Goal: Obtain resource: Obtain resource

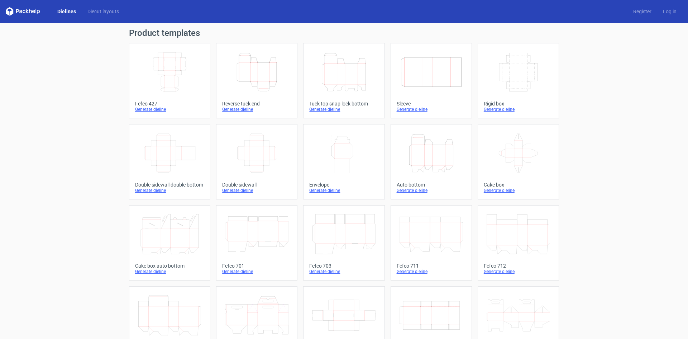
click at [176, 75] on icon "Width Depth Height" at bounding box center [169, 72] width 63 height 40
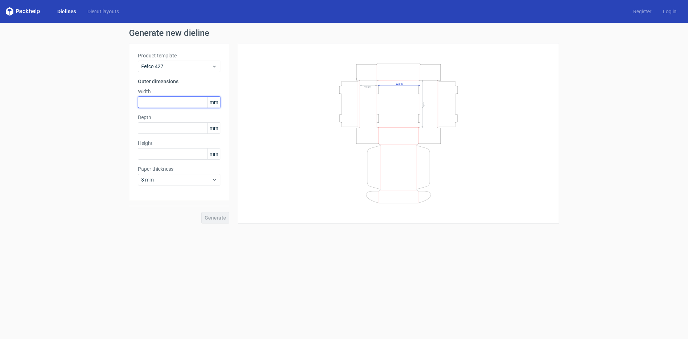
click at [160, 98] on input "text" at bounding box center [179, 101] width 82 height 11
type input "210"
type input "320"
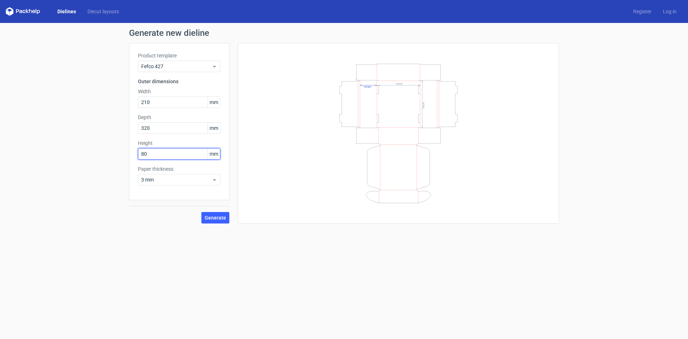
type input "80"
click at [217, 217] on span "Generate" at bounding box center [216, 217] width 22 height 5
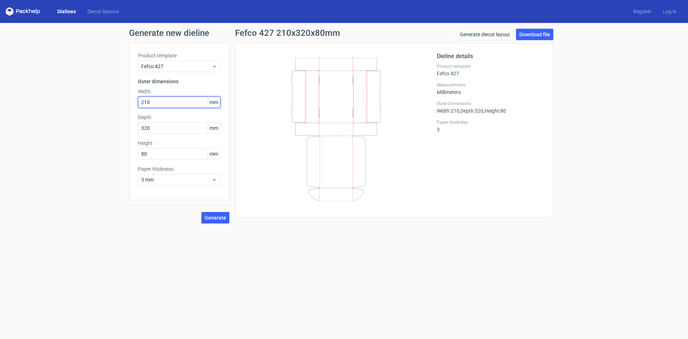
click at [150, 102] on input "210" at bounding box center [179, 101] width 82 height 11
type input "320"
click at [171, 125] on input "320" at bounding box center [179, 127] width 82 height 11
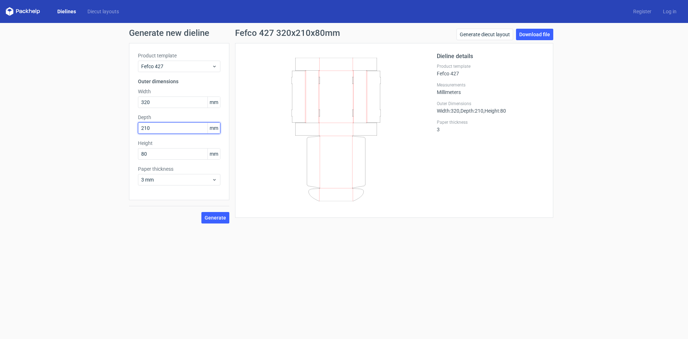
type input "210"
click at [218, 216] on span "Generate" at bounding box center [216, 217] width 22 height 5
click at [536, 38] on link "Download file" at bounding box center [534, 34] width 37 height 11
click at [164, 100] on input "320" at bounding box center [179, 101] width 82 height 11
click at [146, 104] on input "320" at bounding box center [179, 101] width 82 height 11
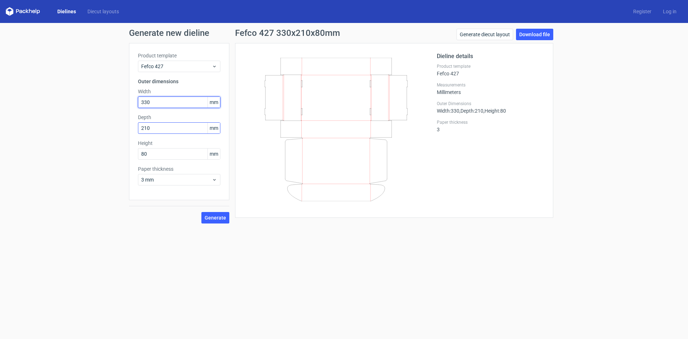
type input "330"
click at [143, 131] on input "210" at bounding box center [179, 127] width 82 height 11
type input "220"
click at [202, 212] on button "Generate" at bounding box center [216, 217] width 28 height 11
click at [212, 219] on span "Generate" at bounding box center [216, 217] width 22 height 5
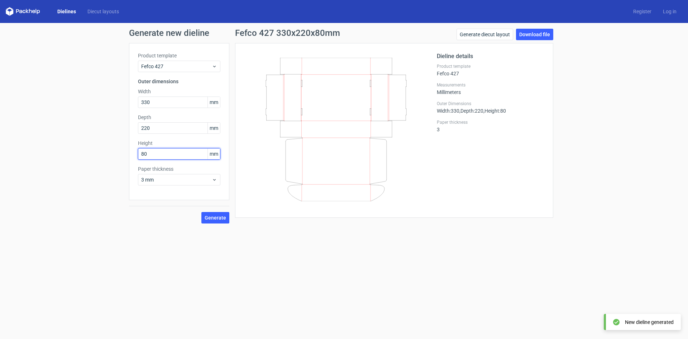
drag, startPoint x: 151, startPoint y: 153, endPoint x: 139, endPoint y: 153, distance: 11.1
click at [139, 153] on input "80" at bounding box center [179, 153] width 82 height 11
click at [149, 103] on input "330" at bounding box center [179, 101] width 82 height 11
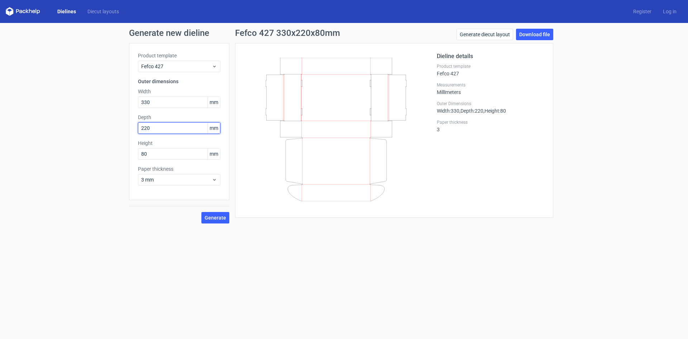
click at [150, 129] on input "220" at bounding box center [179, 127] width 82 height 11
click at [147, 152] on input "80" at bounding box center [179, 153] width 82 height 11
type input "90"
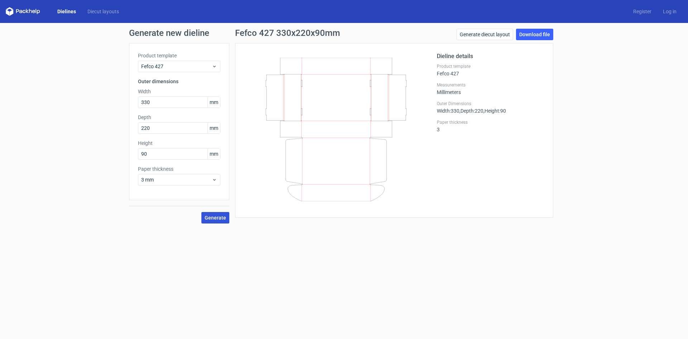
click at [221, 219] on span "Generate" at bounding box center [216, 217] width 22 height 5
click at [538, 34] on link "Download file" at bounding box center [534, 34] width 37 height 11
